Goal: Task Accomplishment & Management: Manage account settings

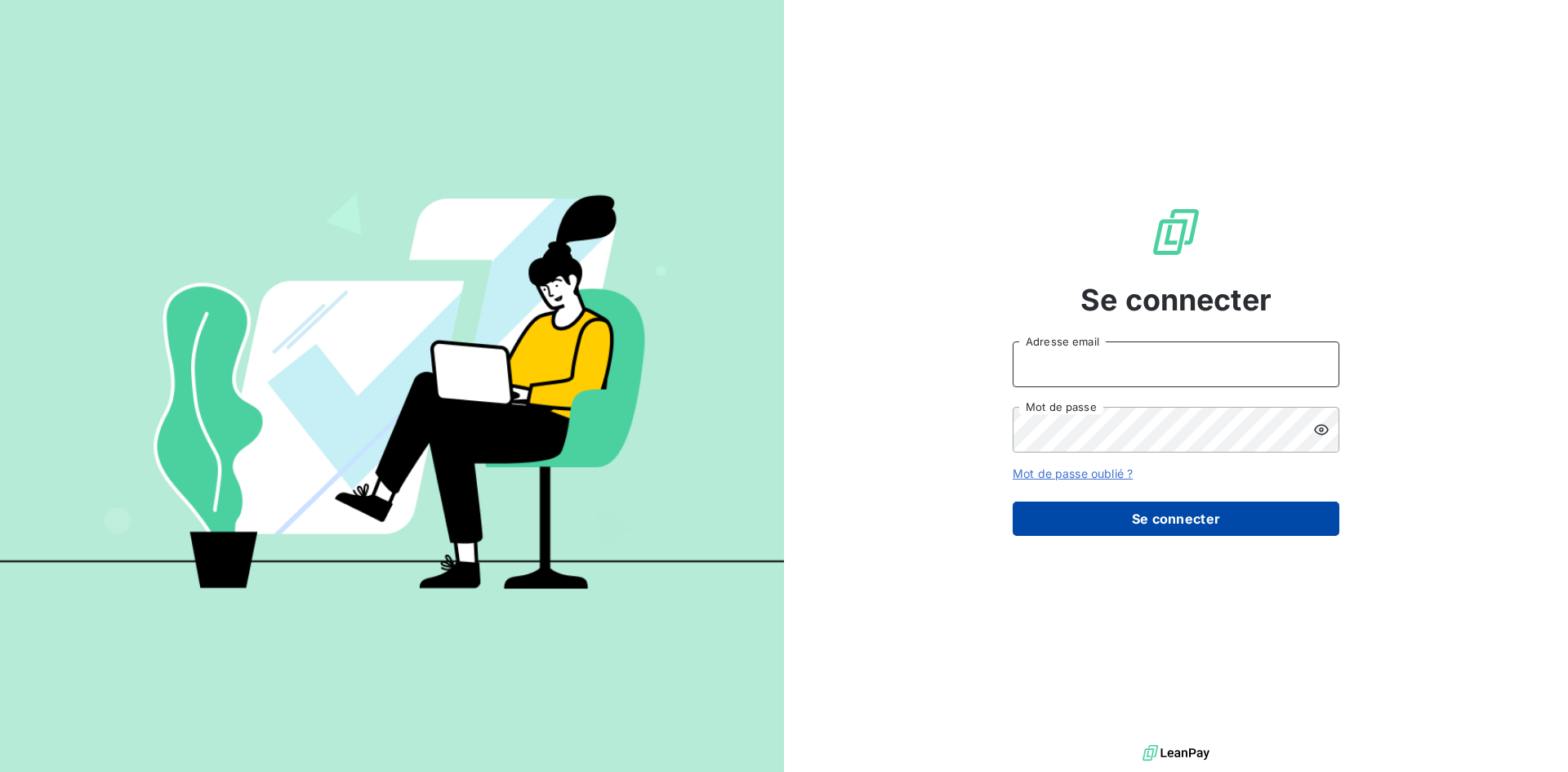
type input "sarah.malezieu@sixt.gp"
click at [1162, 523] on button "Se connecter" at bounding box center [1176, 518] width 327 height 34
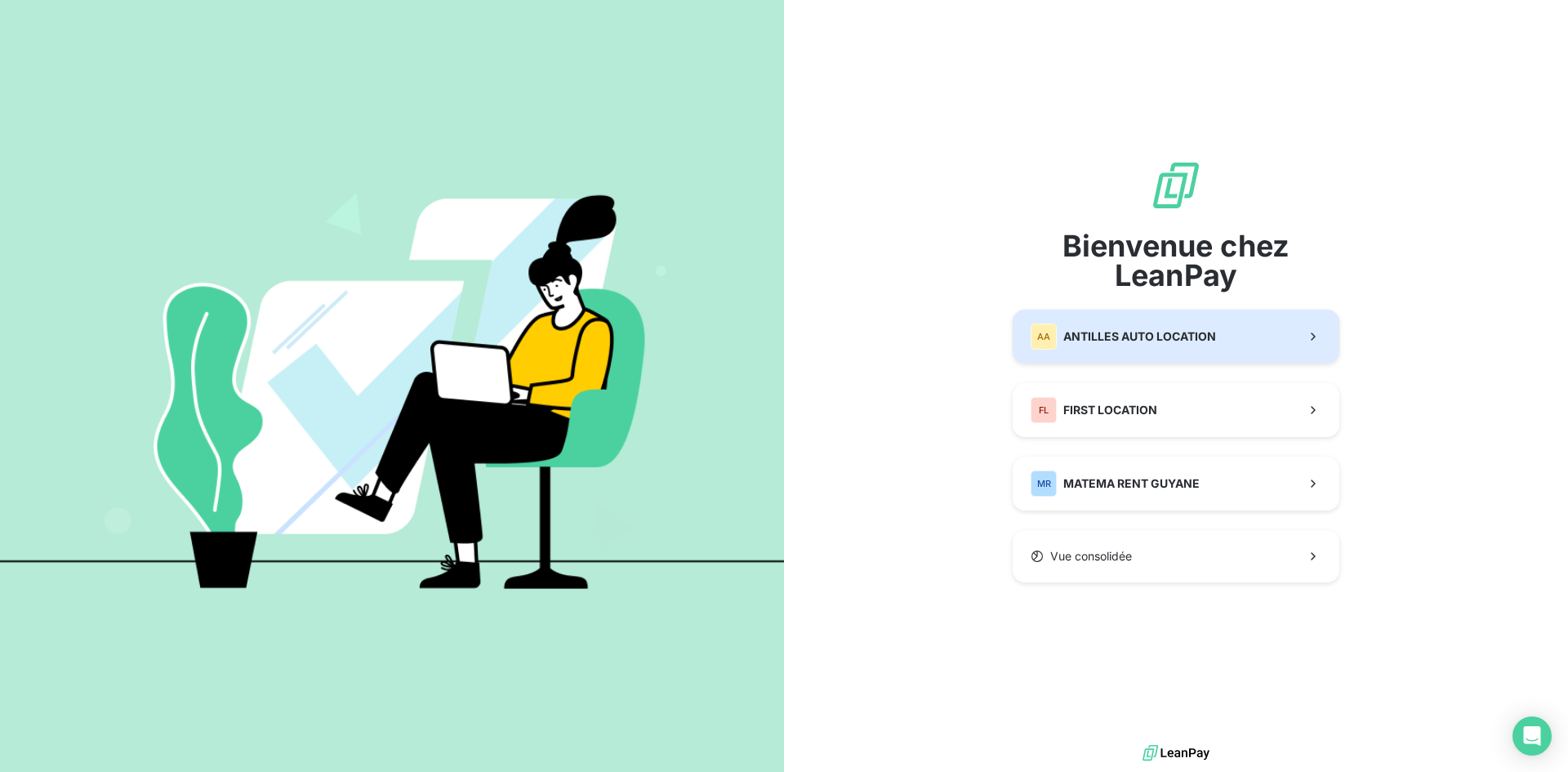
click at [1159, 343] on span "ANTILLES AUTO LOCATION" at bounding box center [1140, 337] width 153 height 16
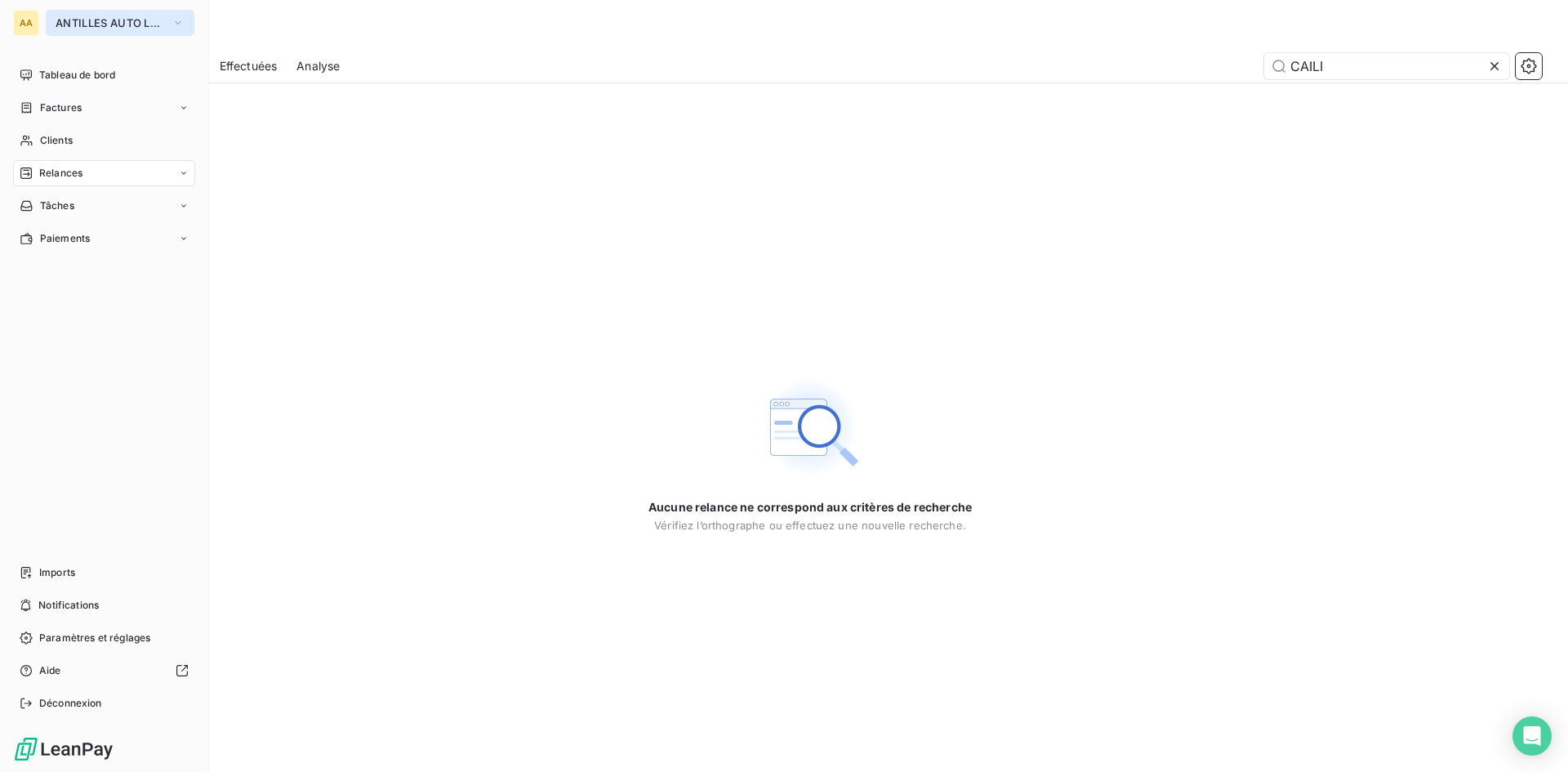
click at [177, 21] on icon "button" at bounding box center [178, 23] width 13 height 16
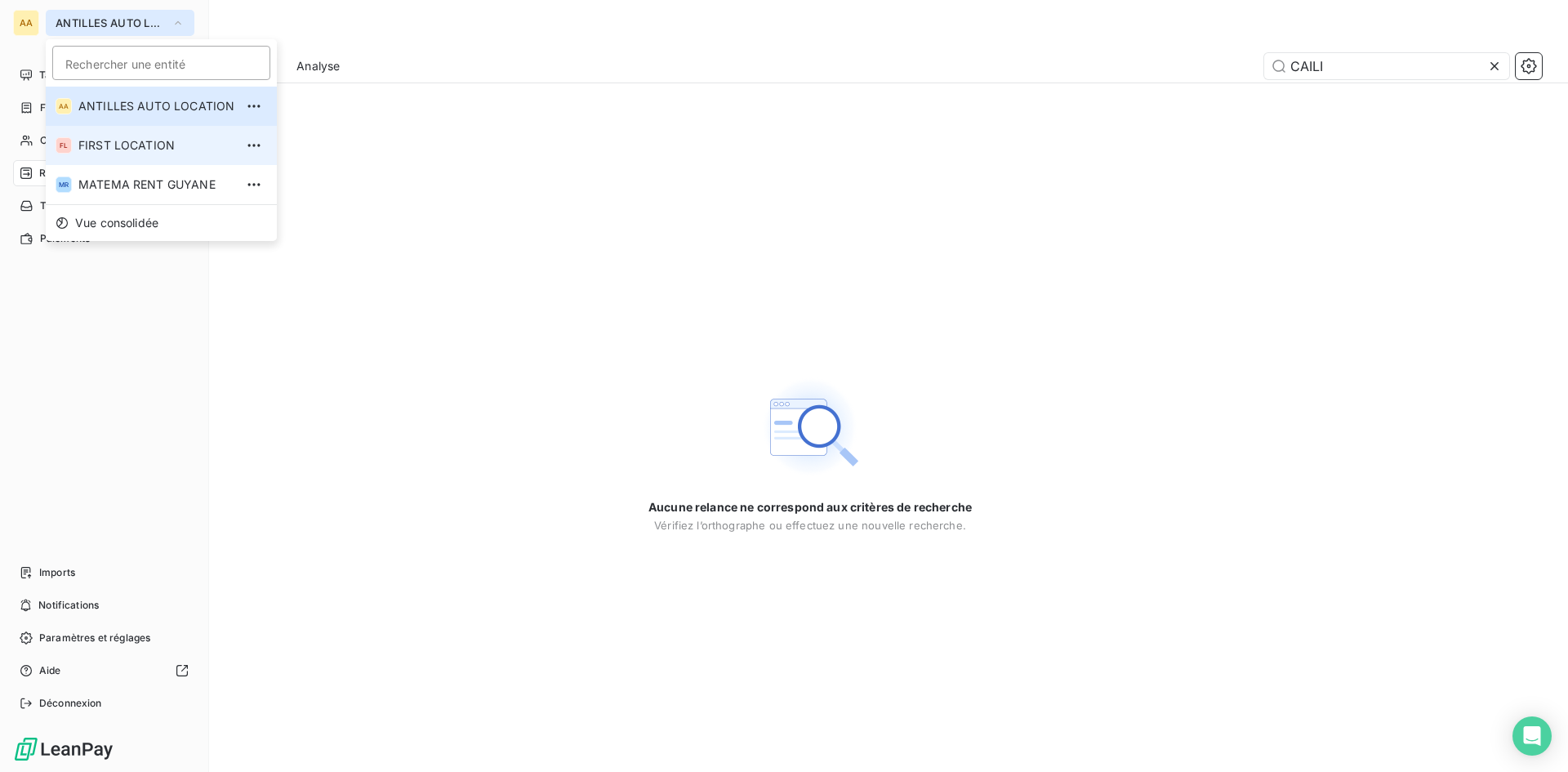
click at [181, 150] on span "FIRST LOCATION" at bounding box center [156, 146] width 156 height 16
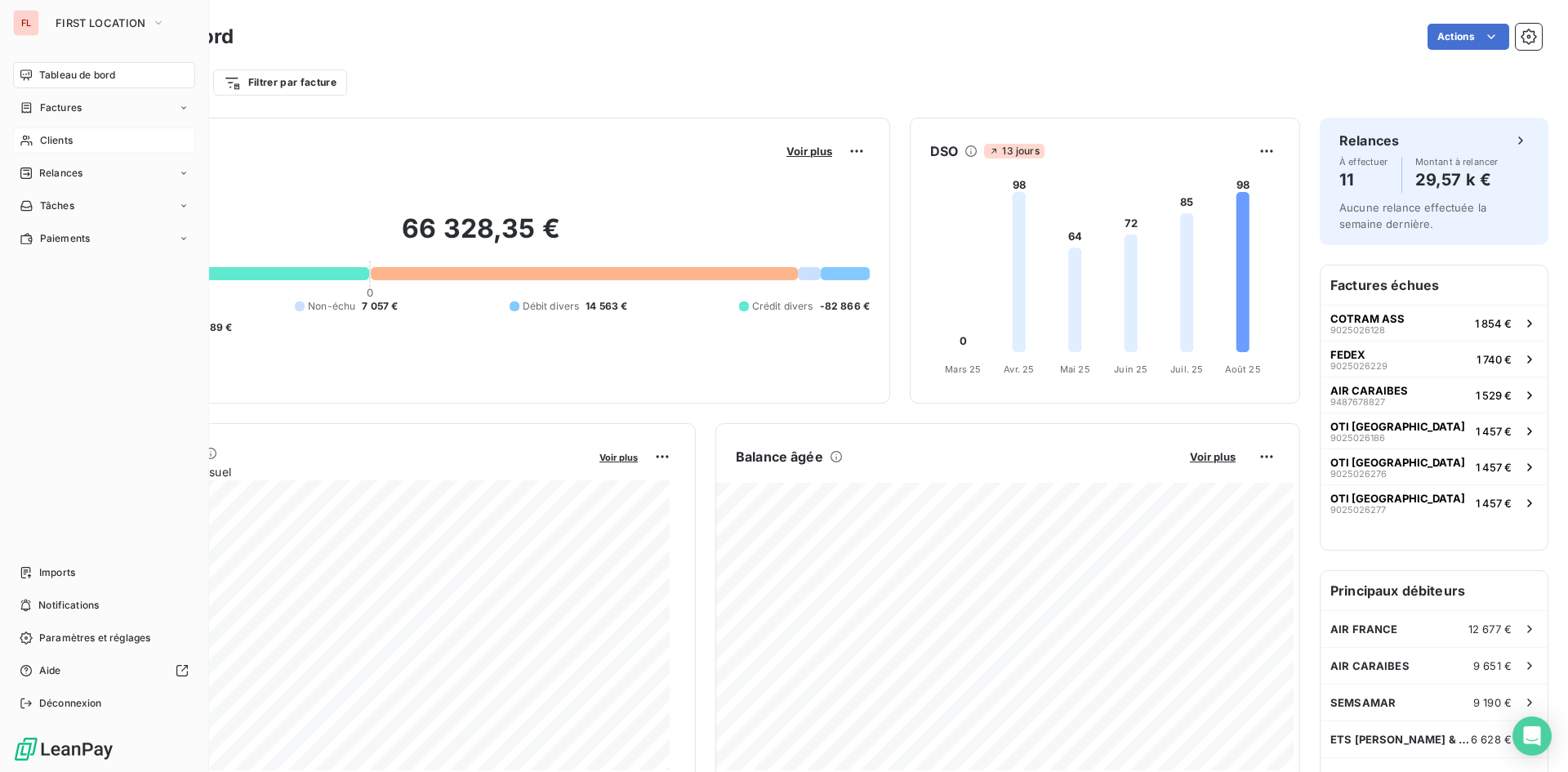
click at [74, 142] on div "Clients" at bounding box center [104, 141] width 182 height 26
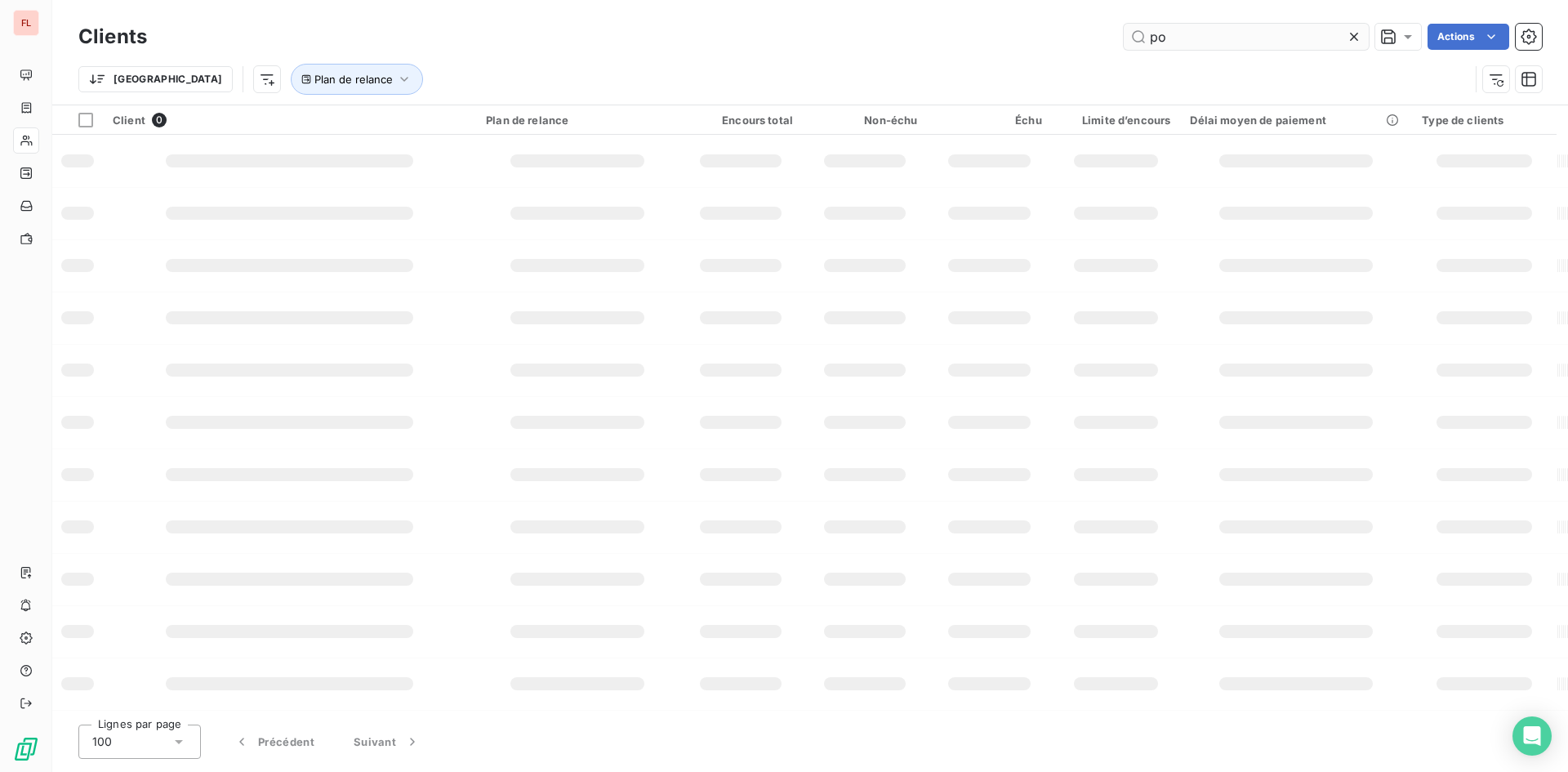
type input "p"
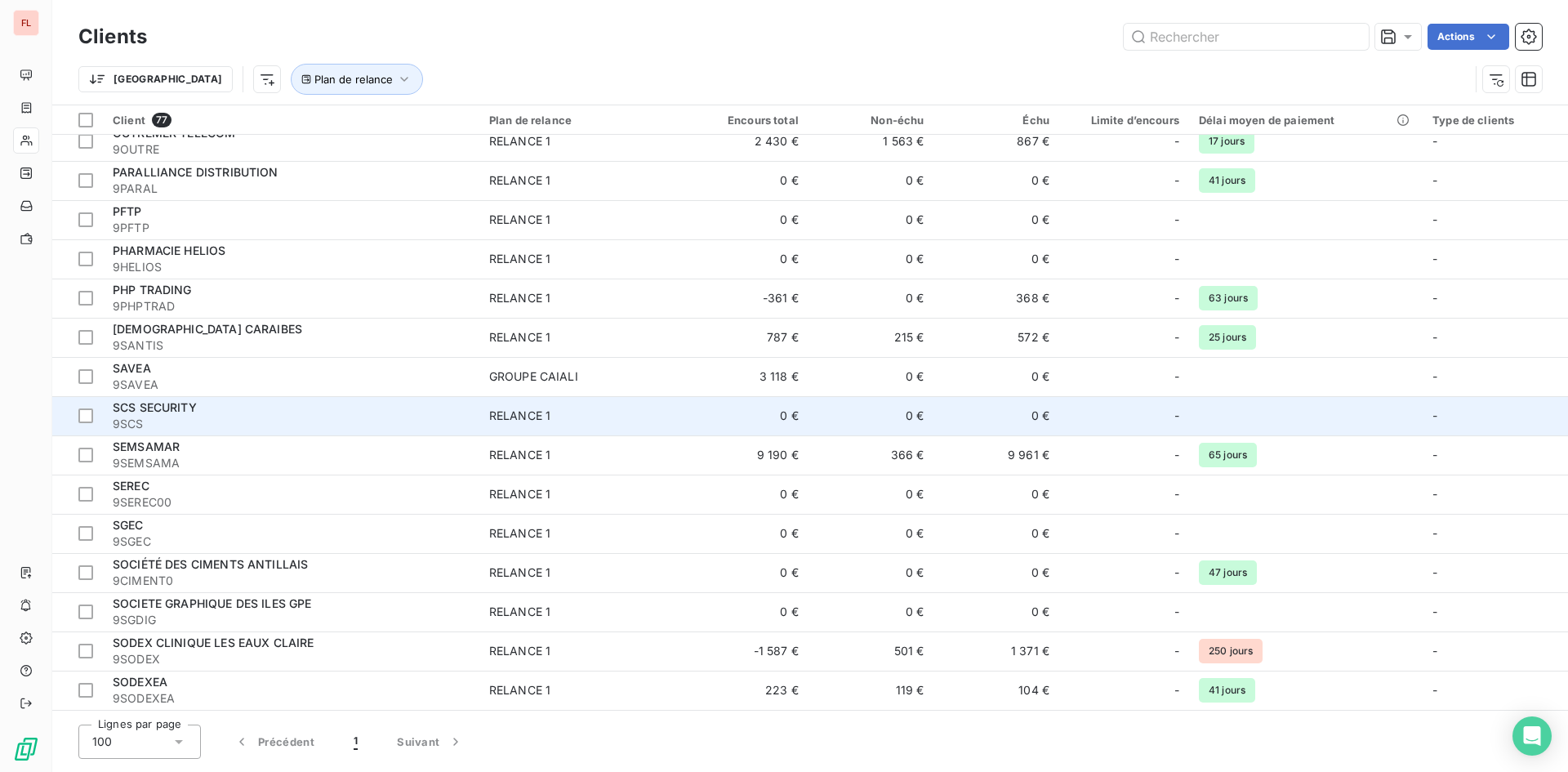
scroll to position [2444, 0]
